Goal: Task Accomplishment & Management: Manage account settings

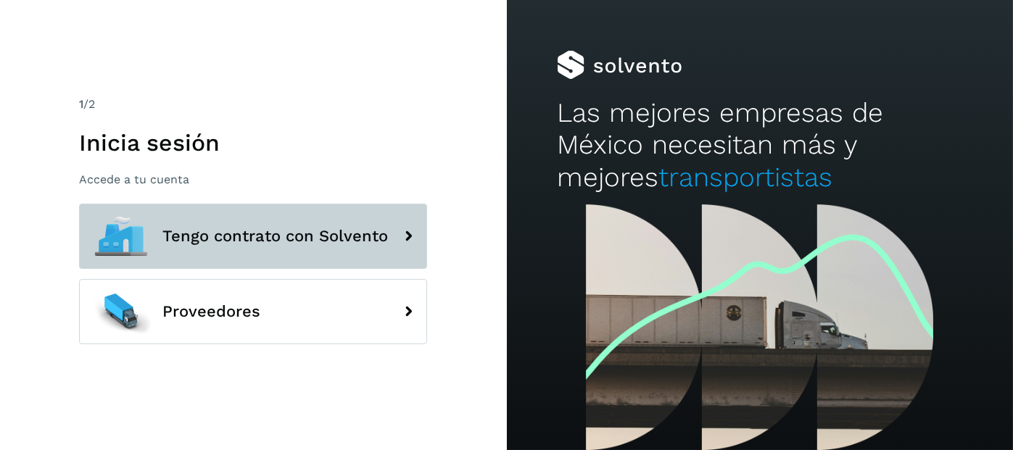
click at [215, 231] on span "Tengo contrato con Solvento" at bounding box center [274, 236] width 225 height 17
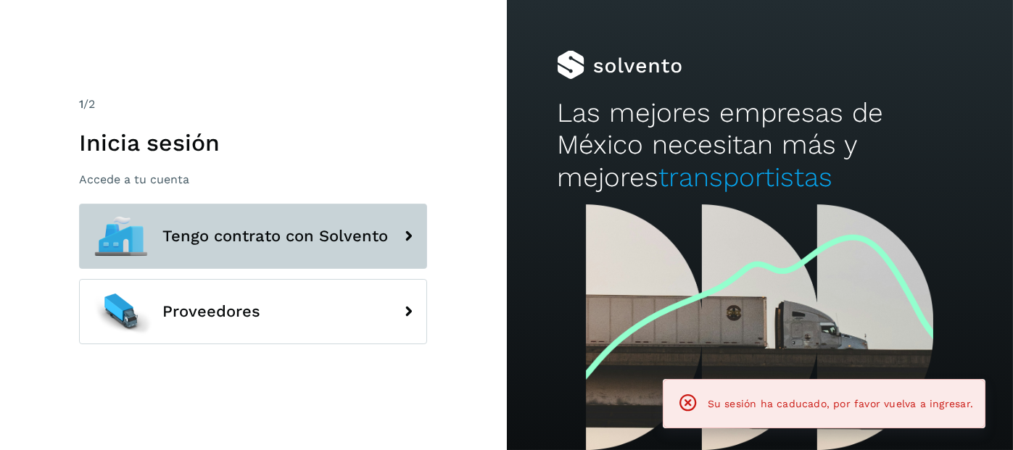
click at [249, 231] on span "Tengo contrato con Solvento" at bounding box center [274, 236] width 225 height 17
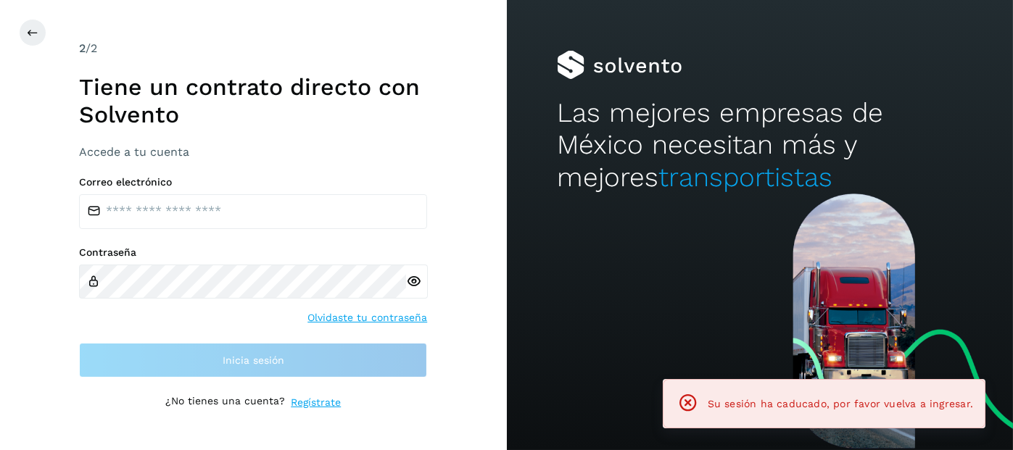
click at [698, 405] on icon at bounding box center [688, 403] width 20 height 20
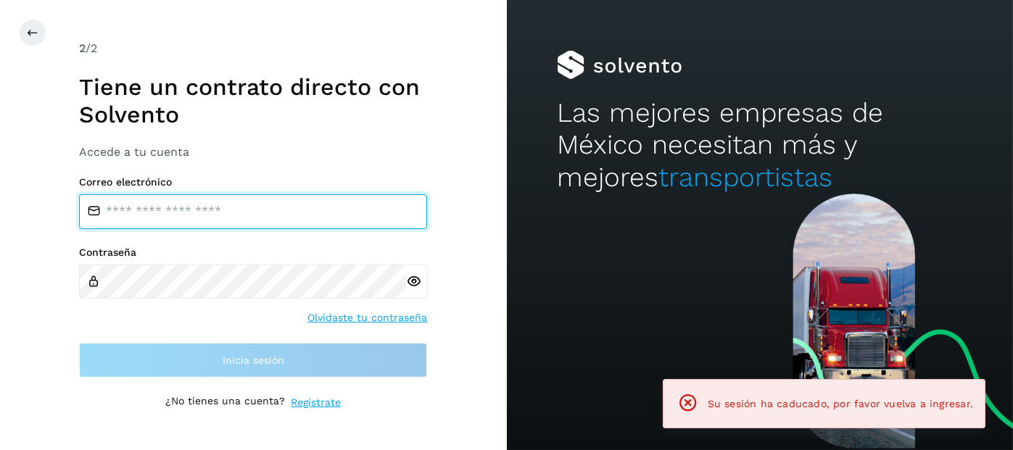
click at [236, 220] on input "email" at bounding box center [253, 211] width 348 height 35
type input "**********"
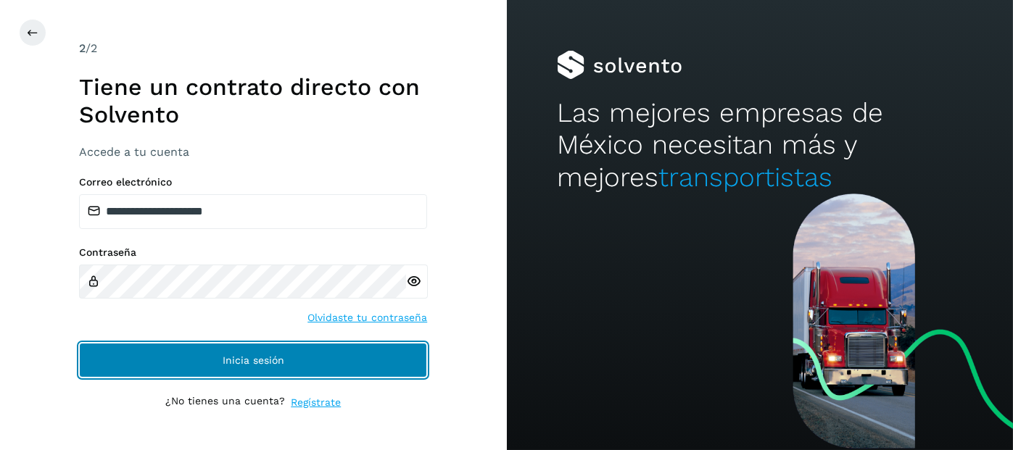
click at [211, 349] on button "Inicia sesión" at bounding box center [253, 360] width 348 height 35
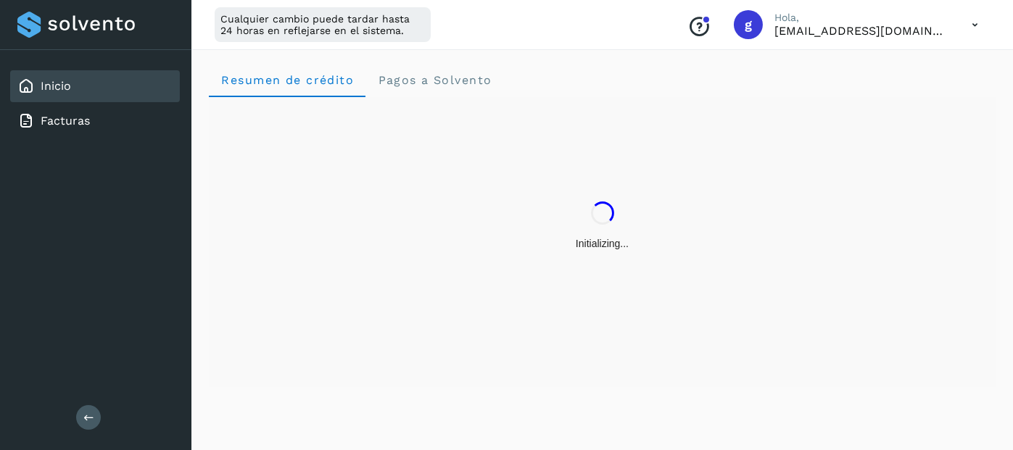
click at [88, 415] on icon at bounding box center [88, 417] width 11 height 11
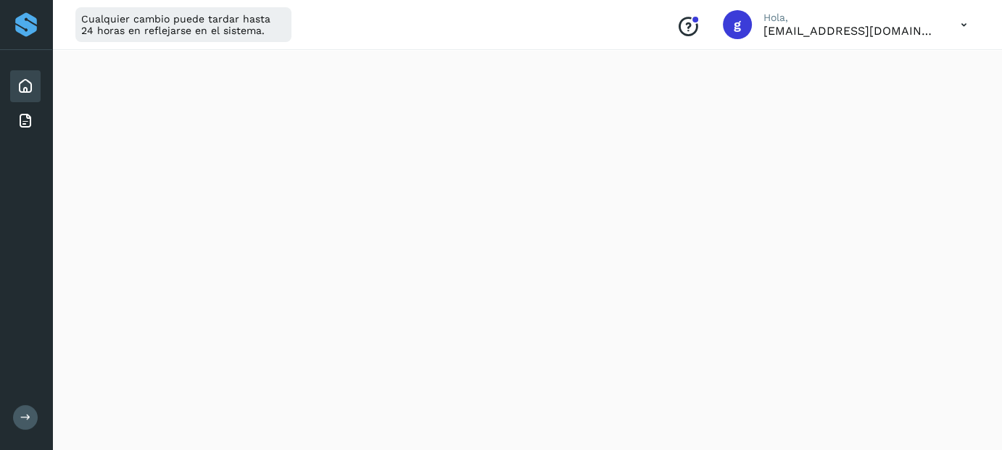
scroll to position [444, 0]
